Goal: Check status: Check status

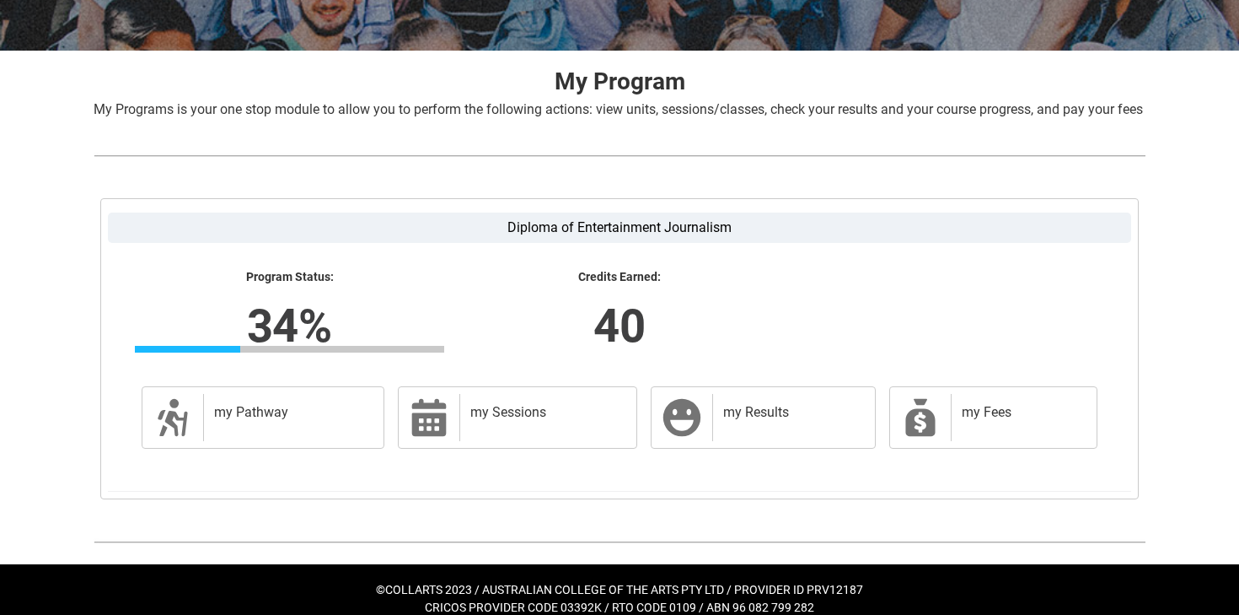
scroll to position [325, 0]
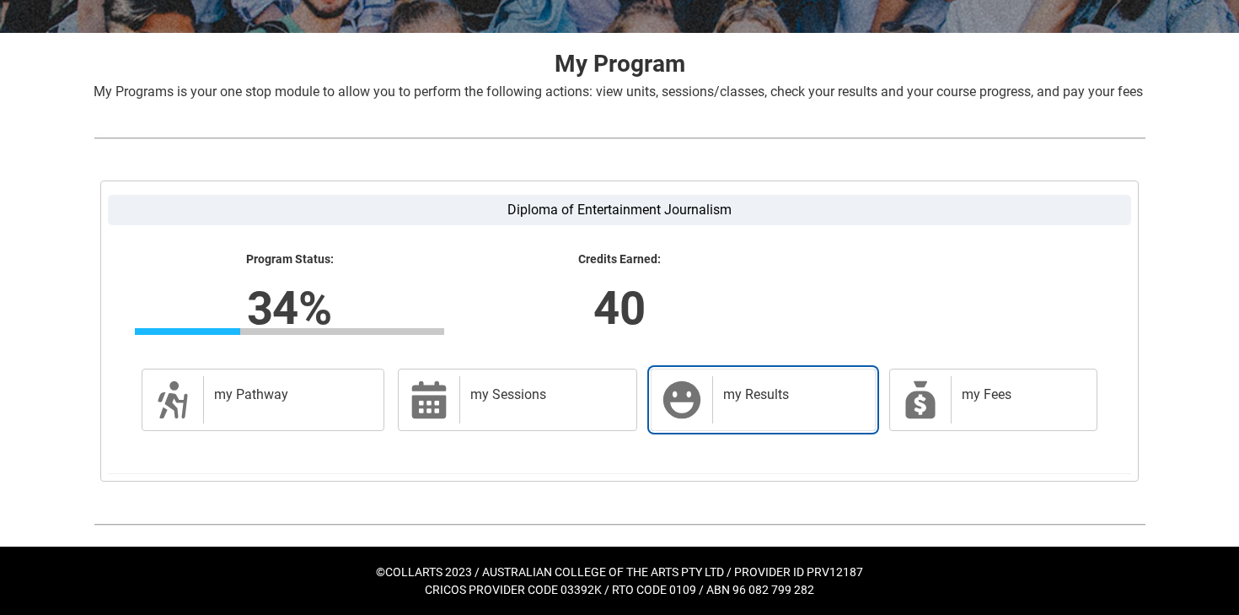
click at [754, 401] on h2 "my Results" at bounding box center [790, 394] width 135 height 17
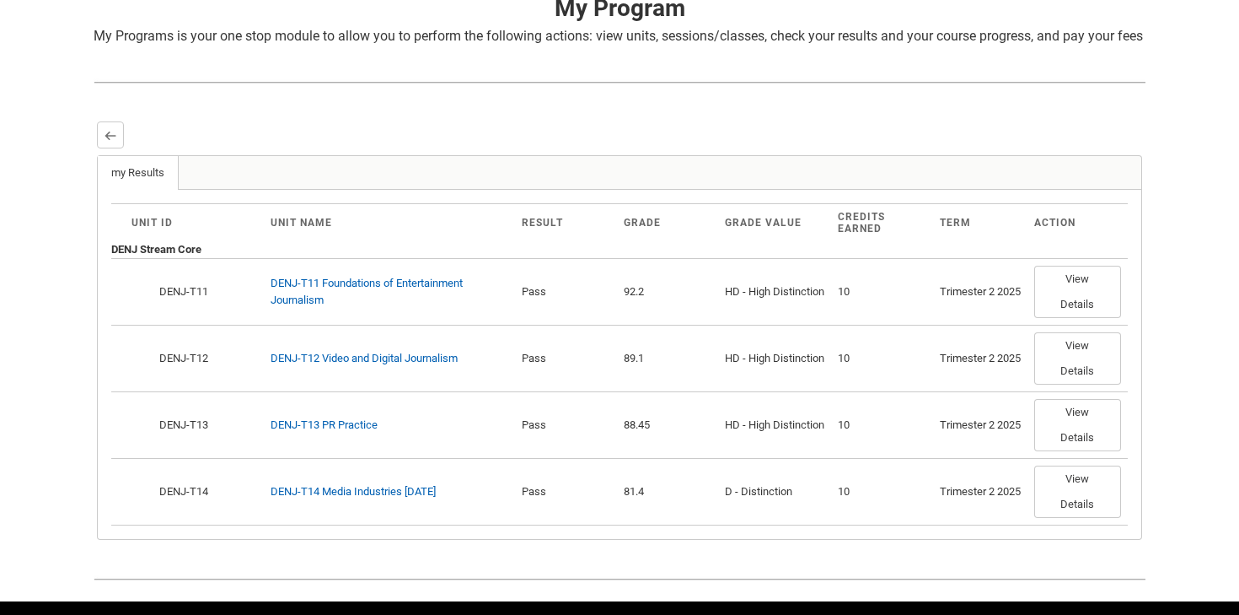
scroll to position [424, 0]
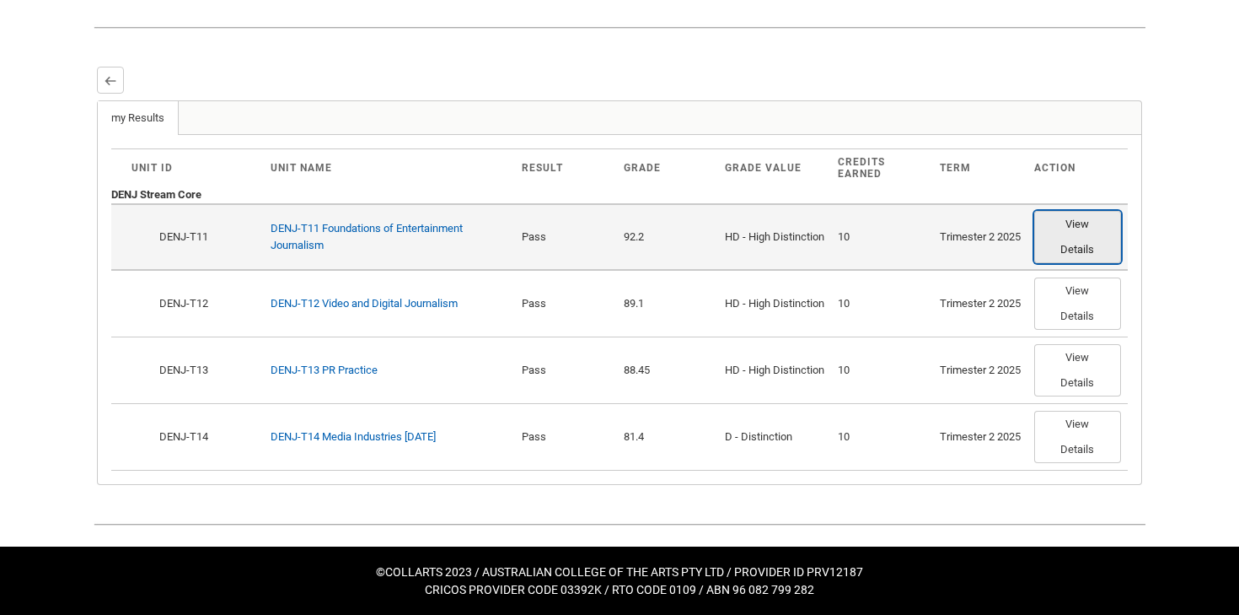
click at [1065, 245] on button "View Details" at bounding box center [1077, 237] width 87 height 52
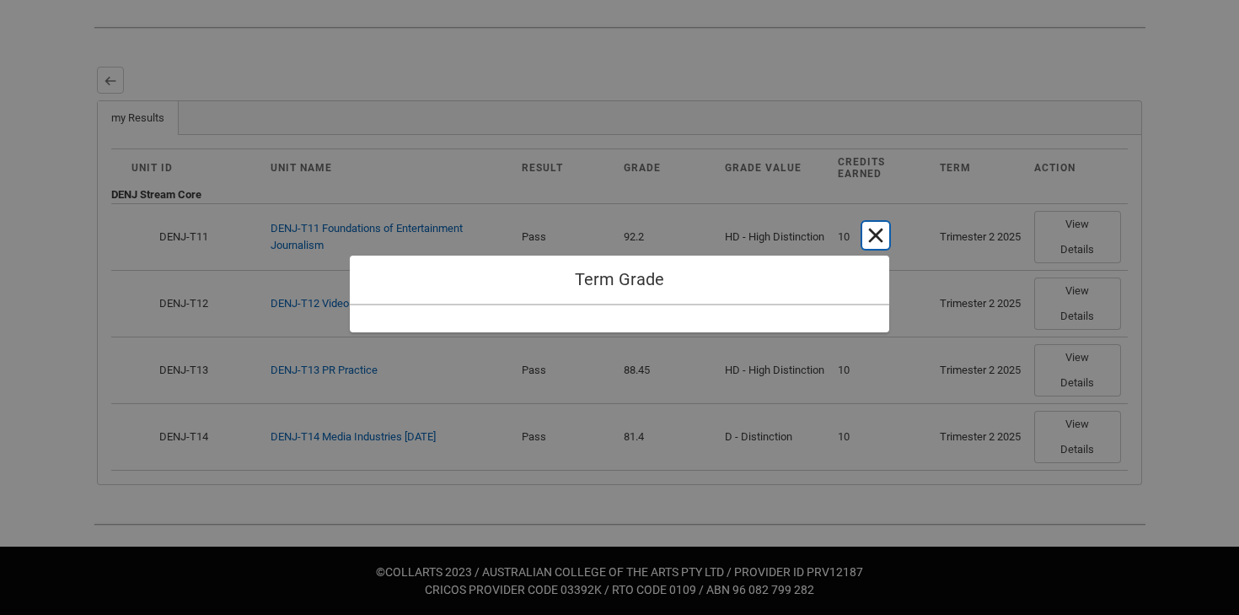
click at [873, 228] on button "Cancel and close" at bounding box center [875, 235] width 27 height 27
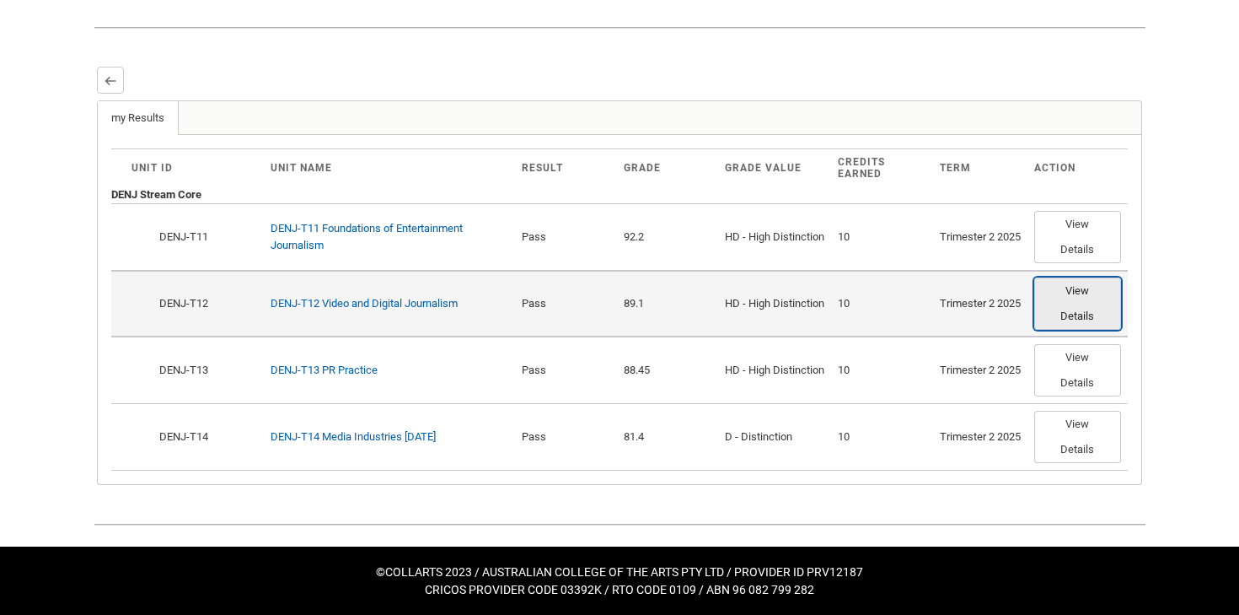
click at [1092, 307] on button "View Details" at bounding box center [1077, 303] width 87 height 52
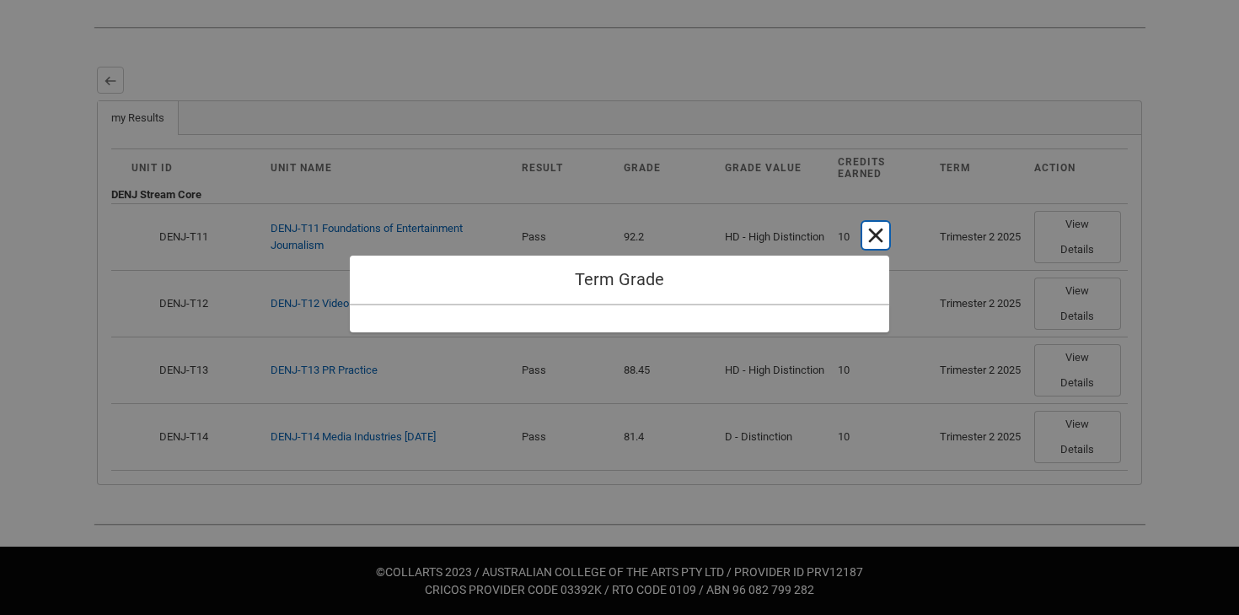
click at [869, 235] on button "Cancel and close" at bounding box center [875, 235] width 27 height 27
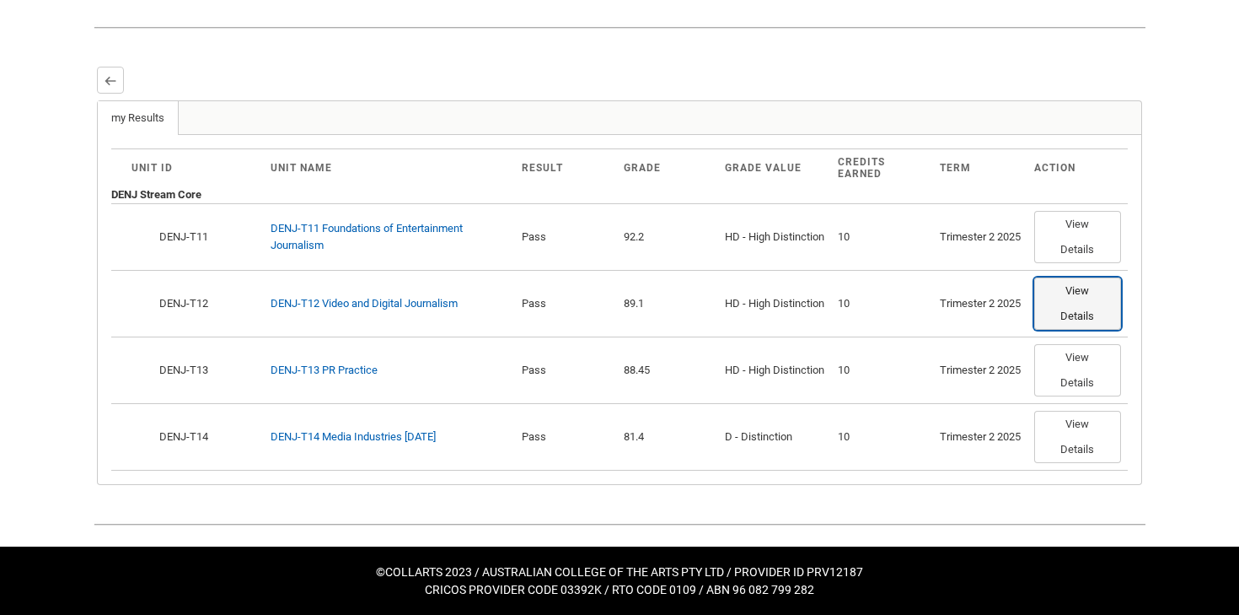
scroll to position [0, 0]
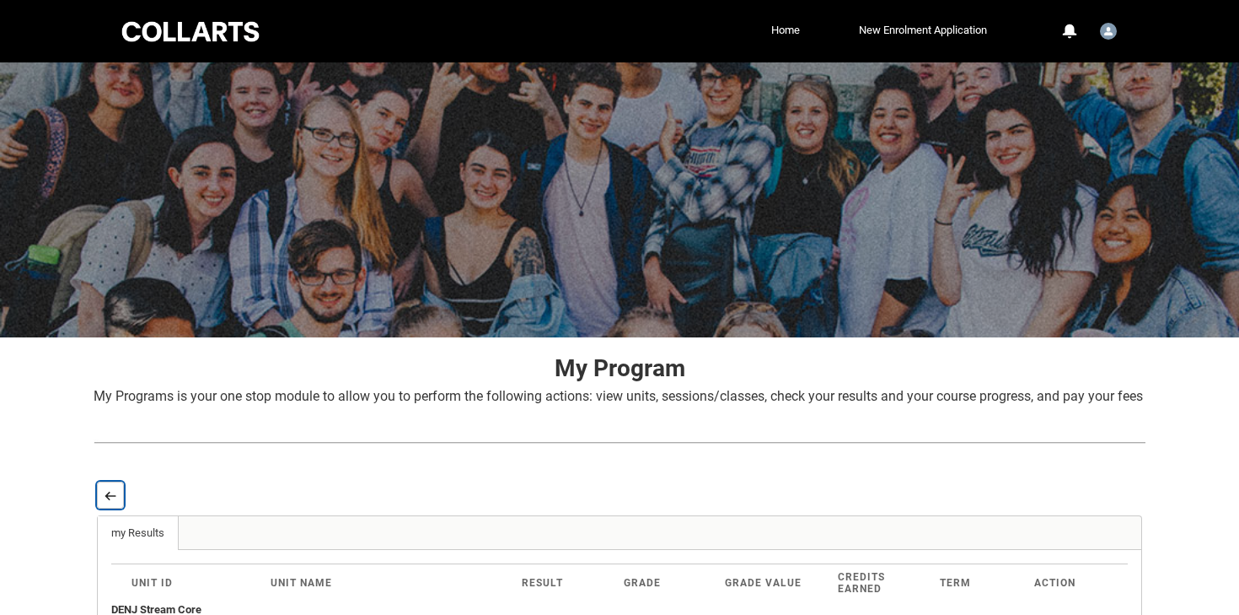
click at [110, 502] on lightning-primitive-icon "button" at bounding box center [111, 495] width 12 height 13
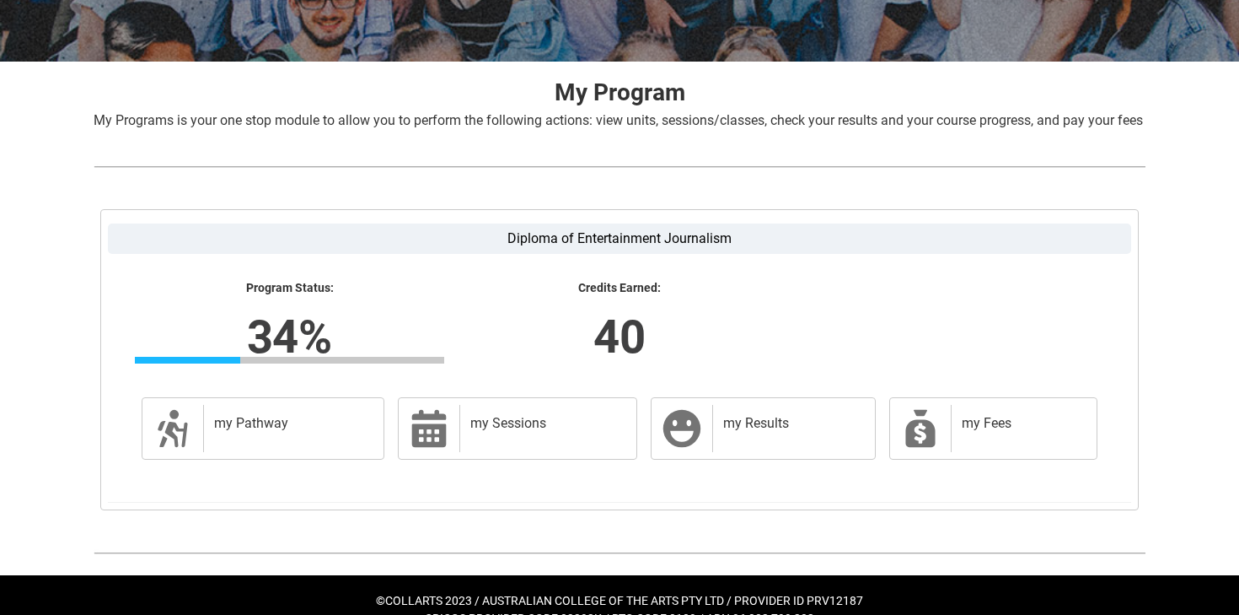
scroll to position [325, 0]
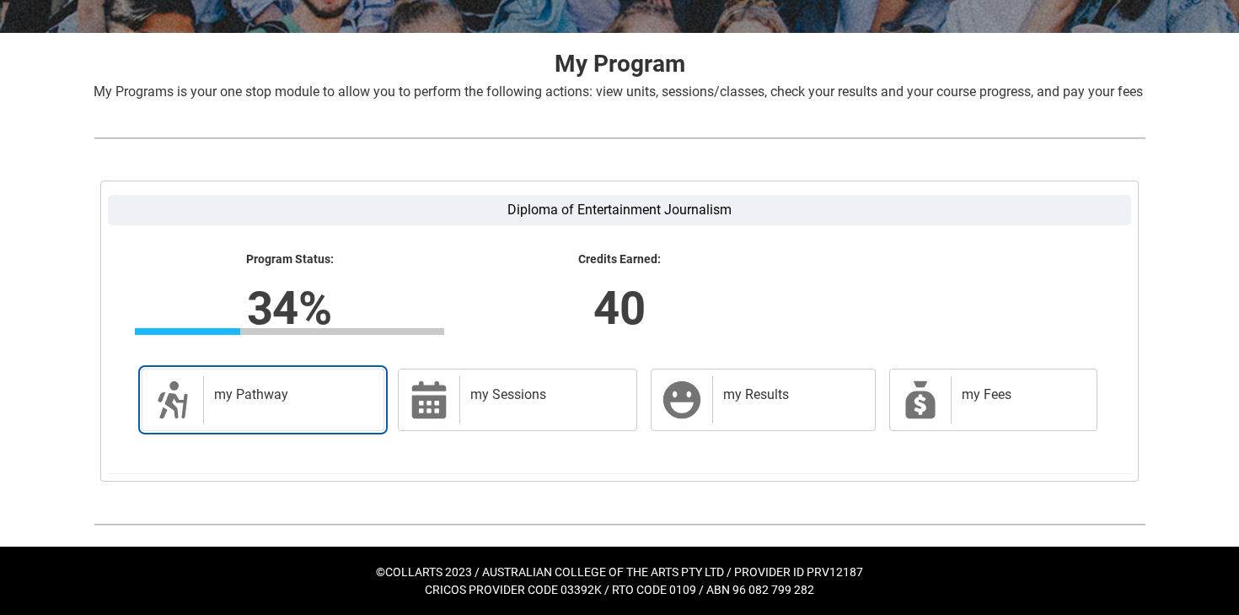
click at [293, 412] on div "my Pathway" at bounding box center [290, 399] width 174 height 47
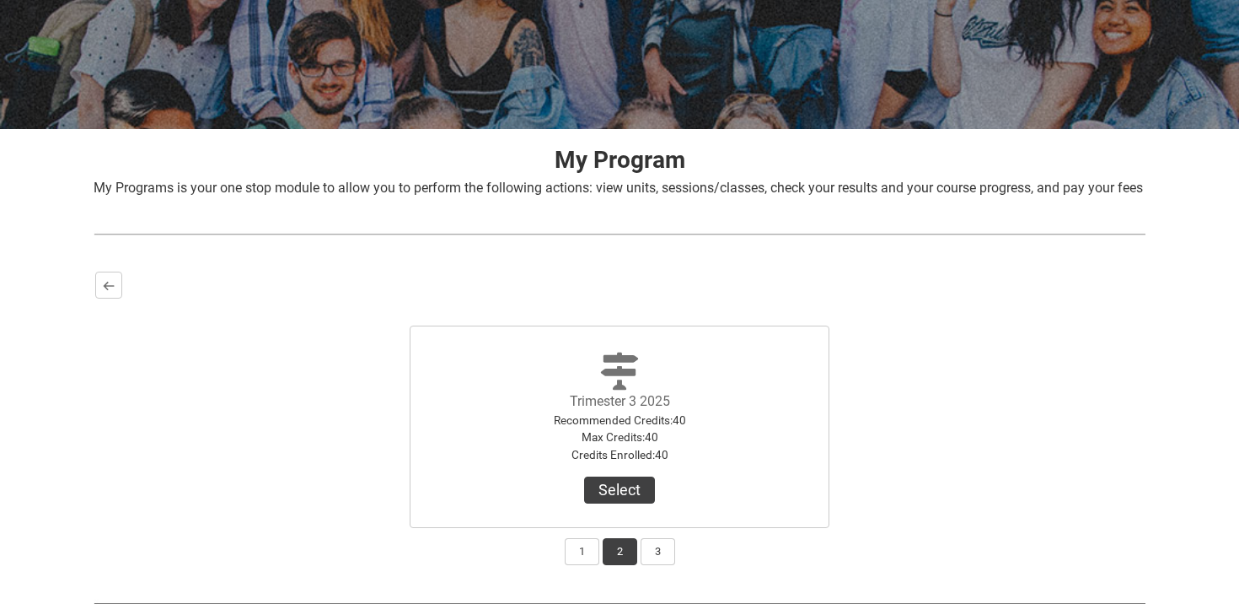
scroll to position [307, 0]
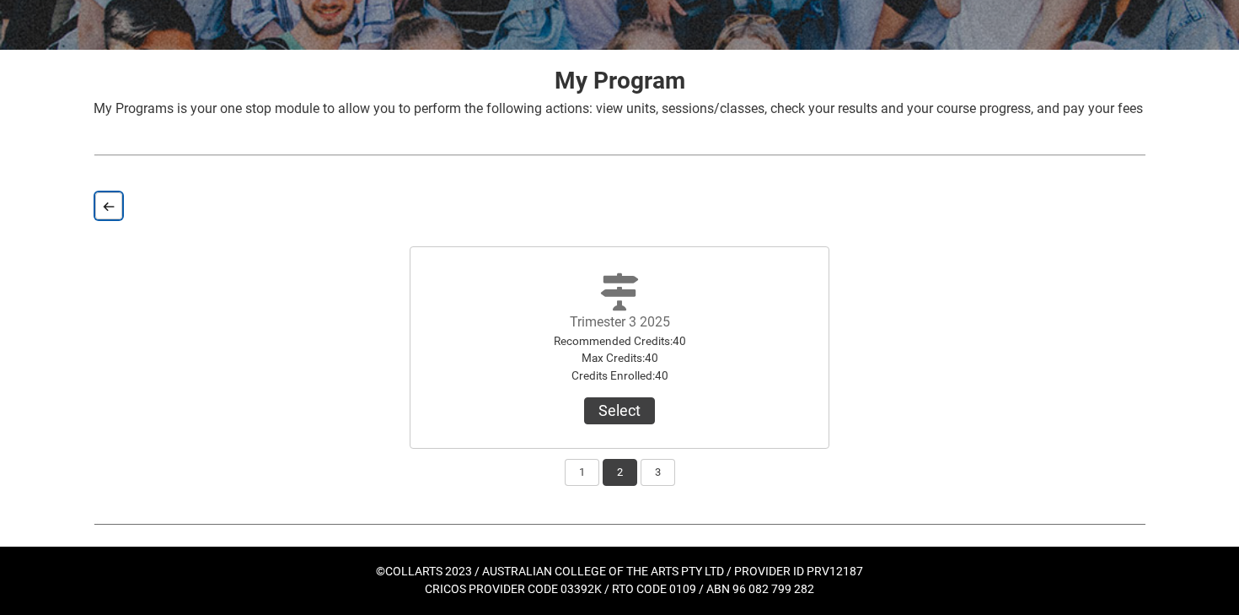
click at [105, 211] on lightning-primitive-icon "button" at bounding box center [109, 206] width 12 height 13
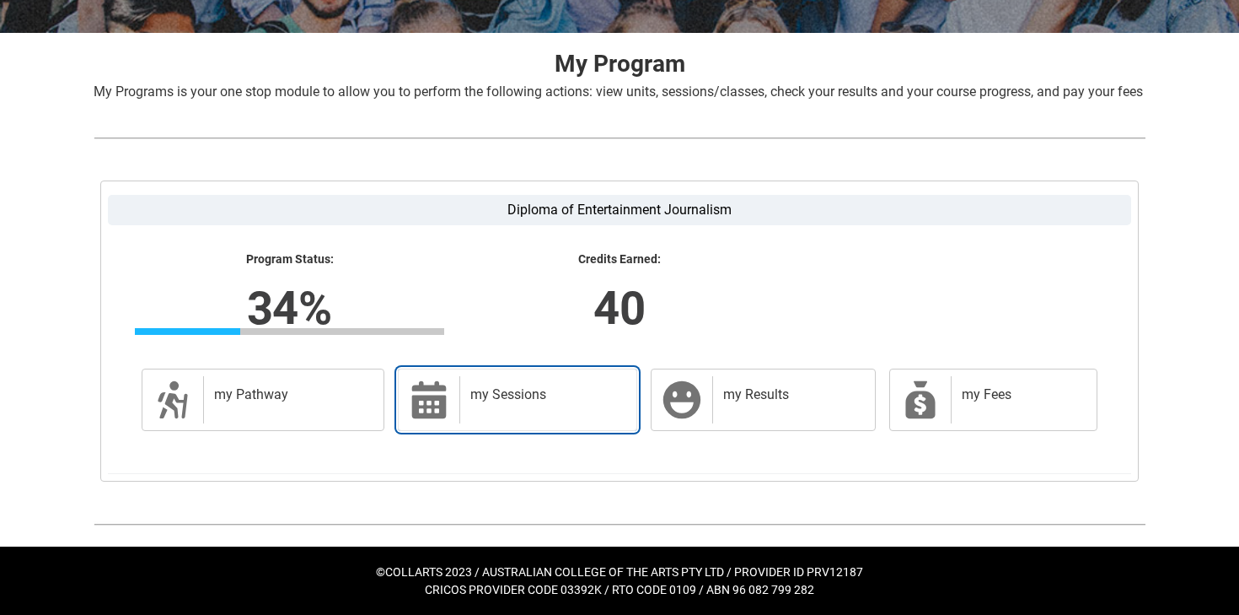
click at [513, 423] on div "my Sessions" at bounding box center [544, 399] width 170 height 47
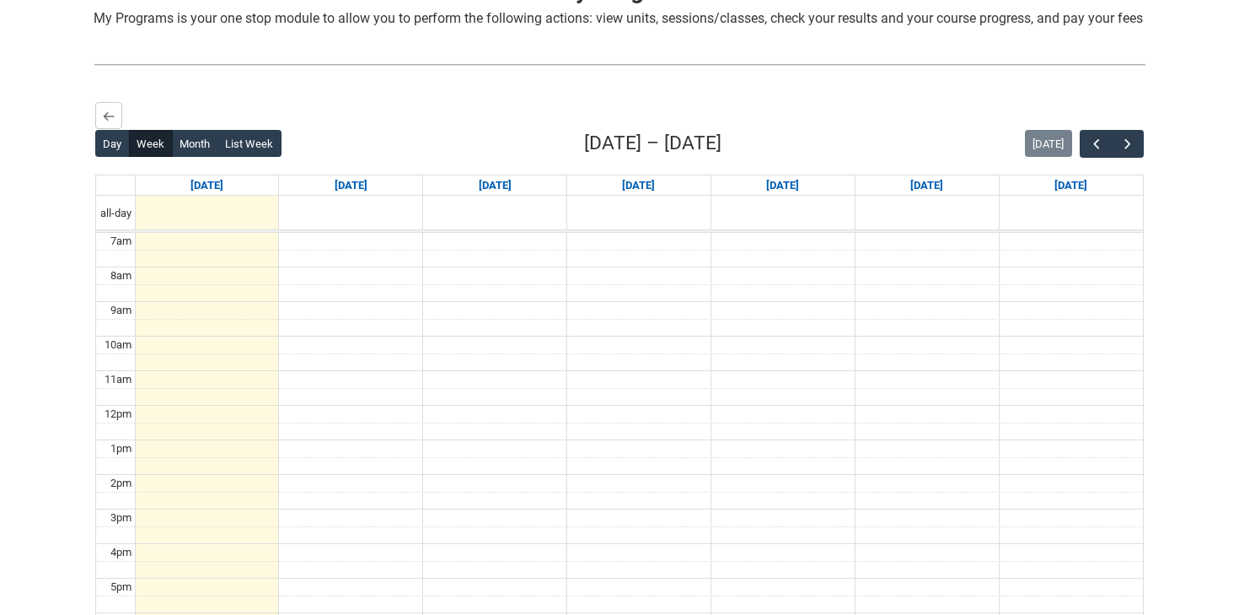
scroll to position [389, 0]
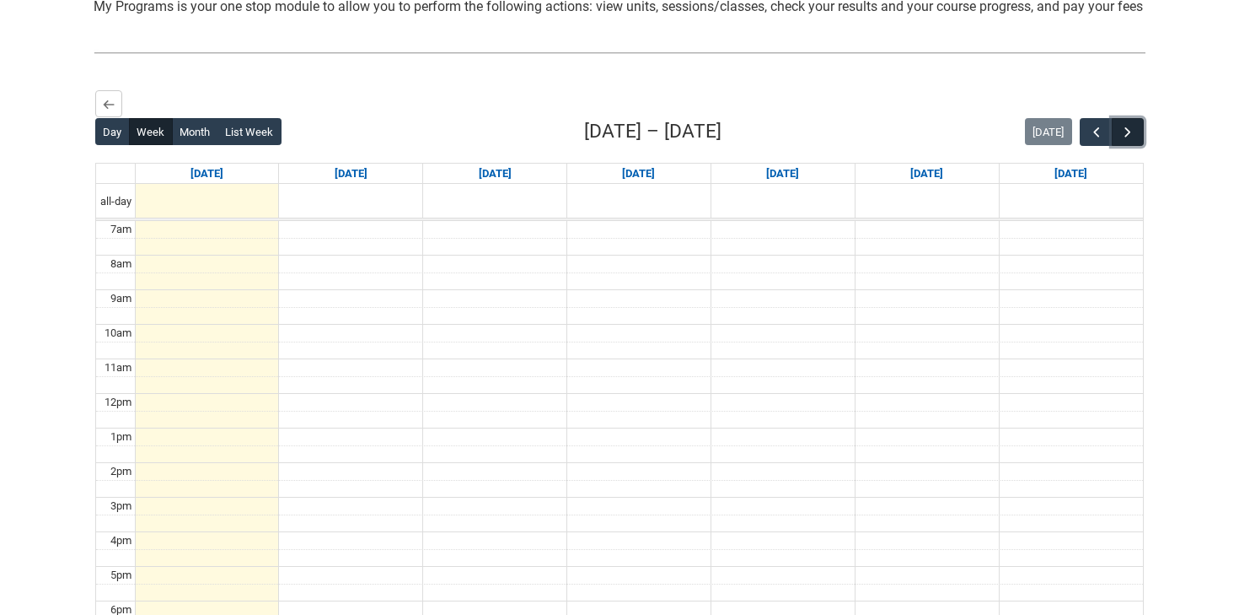
click at [1135, 141] on span "button" at bounding box center [1128, 132] width 17 height 17
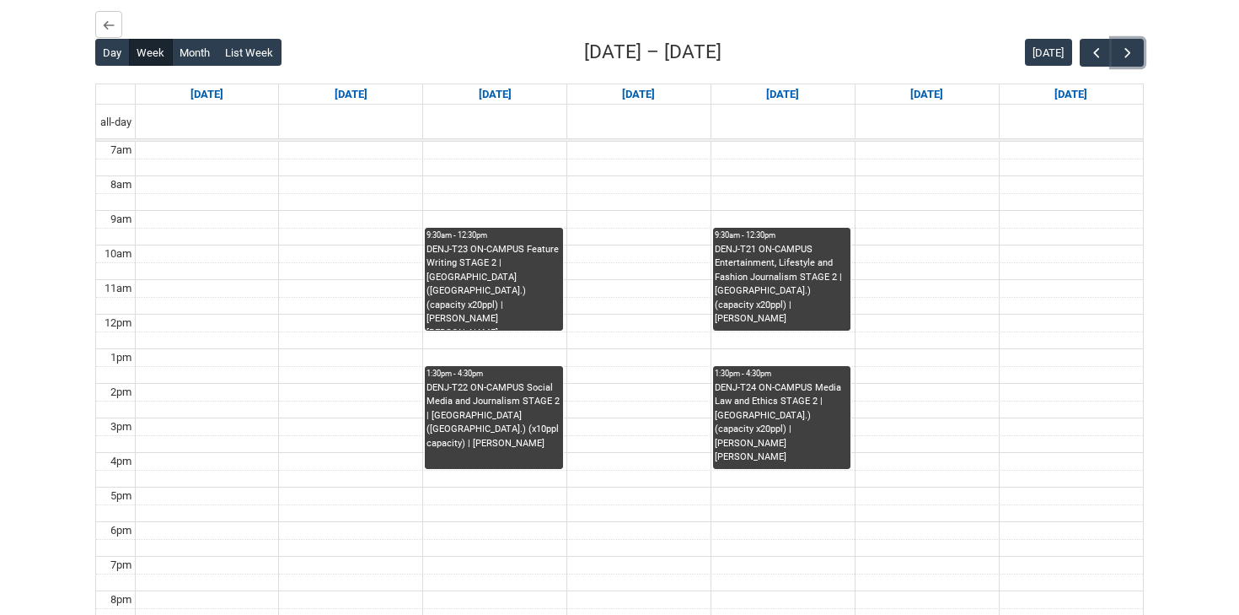
scroll to position [449, 0]
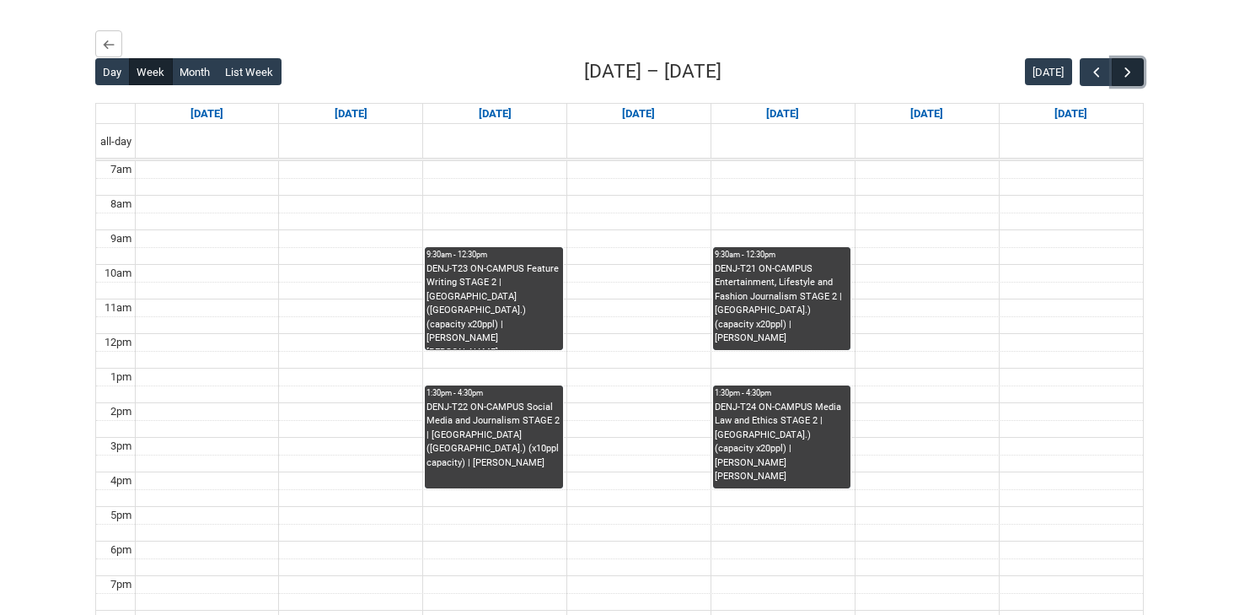
click at [1128, 81] on span "button" at bounding box center [1128, 72] width 17 height 17
click at [1083, 86] on button "button" at bounding box center [1096, 72] width 32 height 28
click at [105, 51] on lightning-primitive-icon "button" at bounding box center [109, 44] width 12 height 13
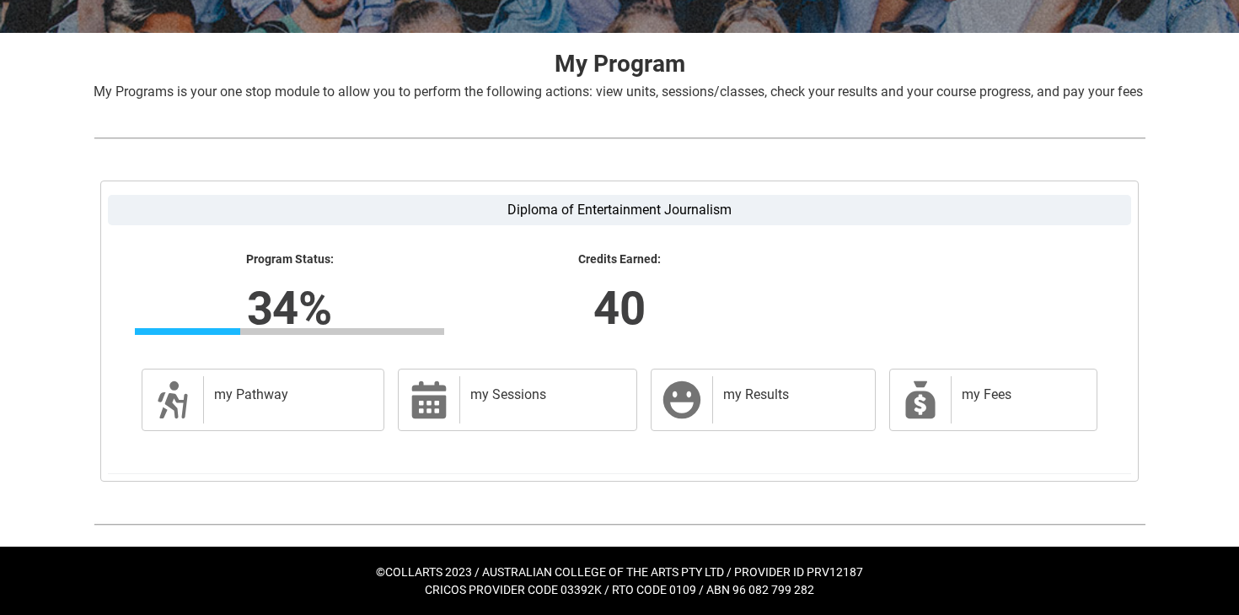
scroll to position [325, 0]
click at [980, 416] on div "my Fees" at bounding box center [1020, 399] width 139 height 47
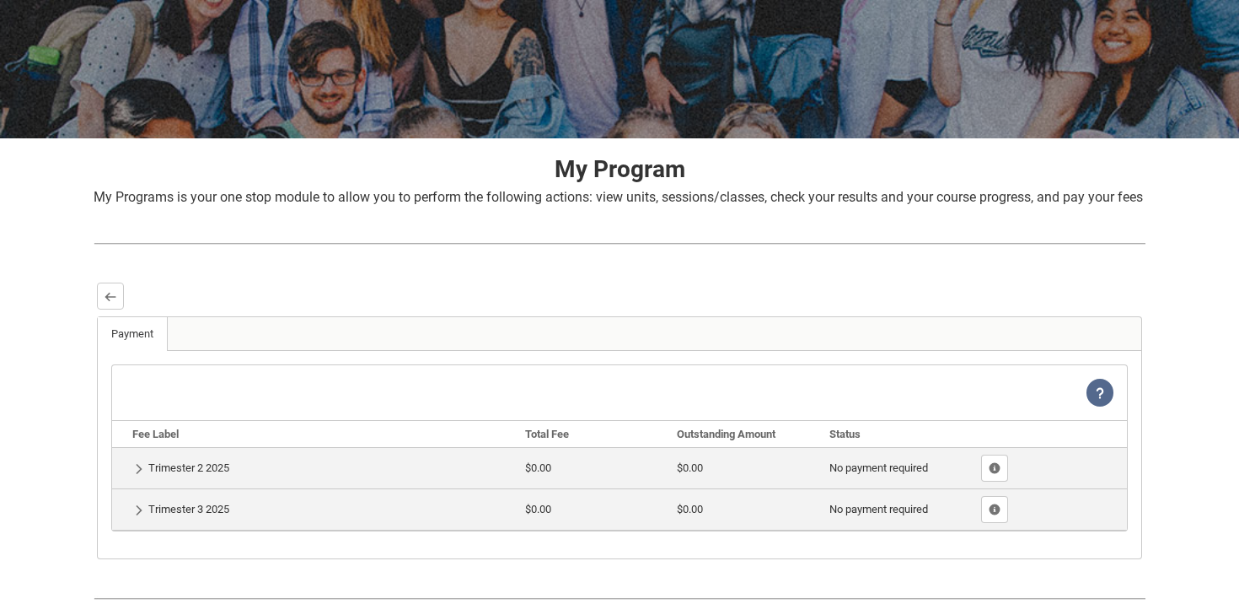
scroll to position [293, 0]
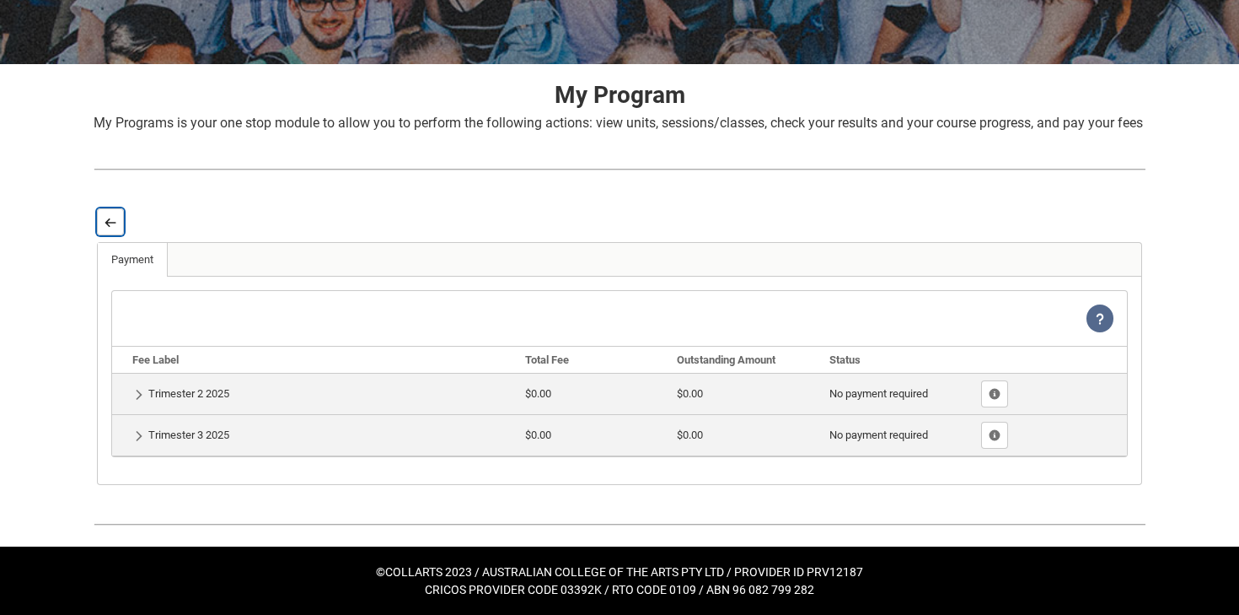
click at [105, 223] on lightning-primitive-icon "button" at bounding box center [111, 222] width 12 height 13
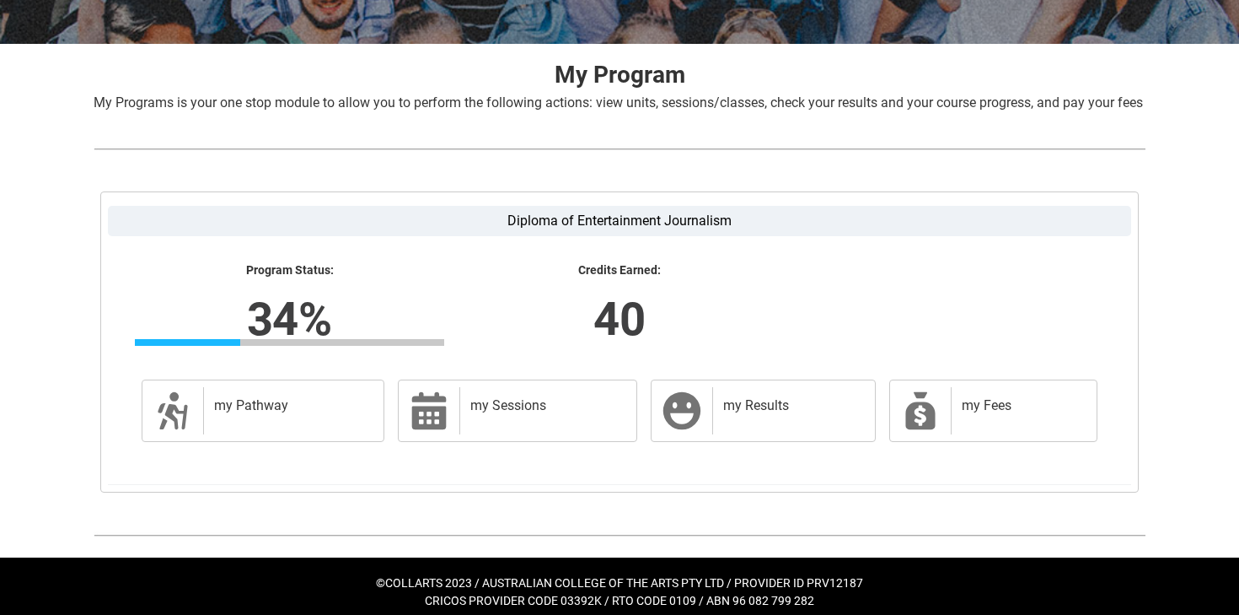
scroll to position [0, 0]
